Goal: Transaction & Acquisition: Purchase product/service

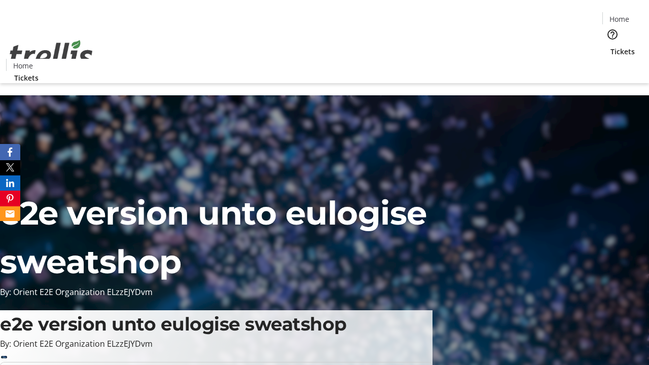
click at [610, 46] on span "Tickets" at bounding box center [622, 51] width 24 height 11
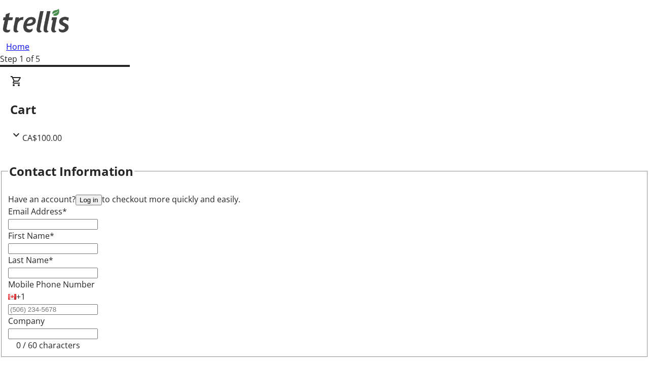
type input "FREE"
type input "[EMAIL_ADDRESS][DOMAIN_NAME]"
type input "Tyra"
type input "[PERSON_NAME]"
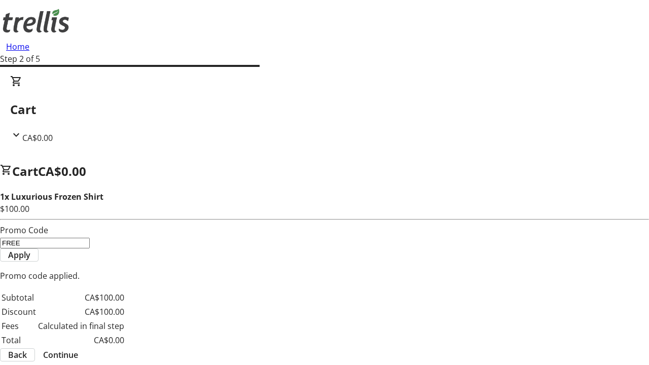
click at [78, 349] on span "Continue" at bounding box center [60, 355] width 35 height 12
